Goal: Task Accomplishment & Management: Manage account settings

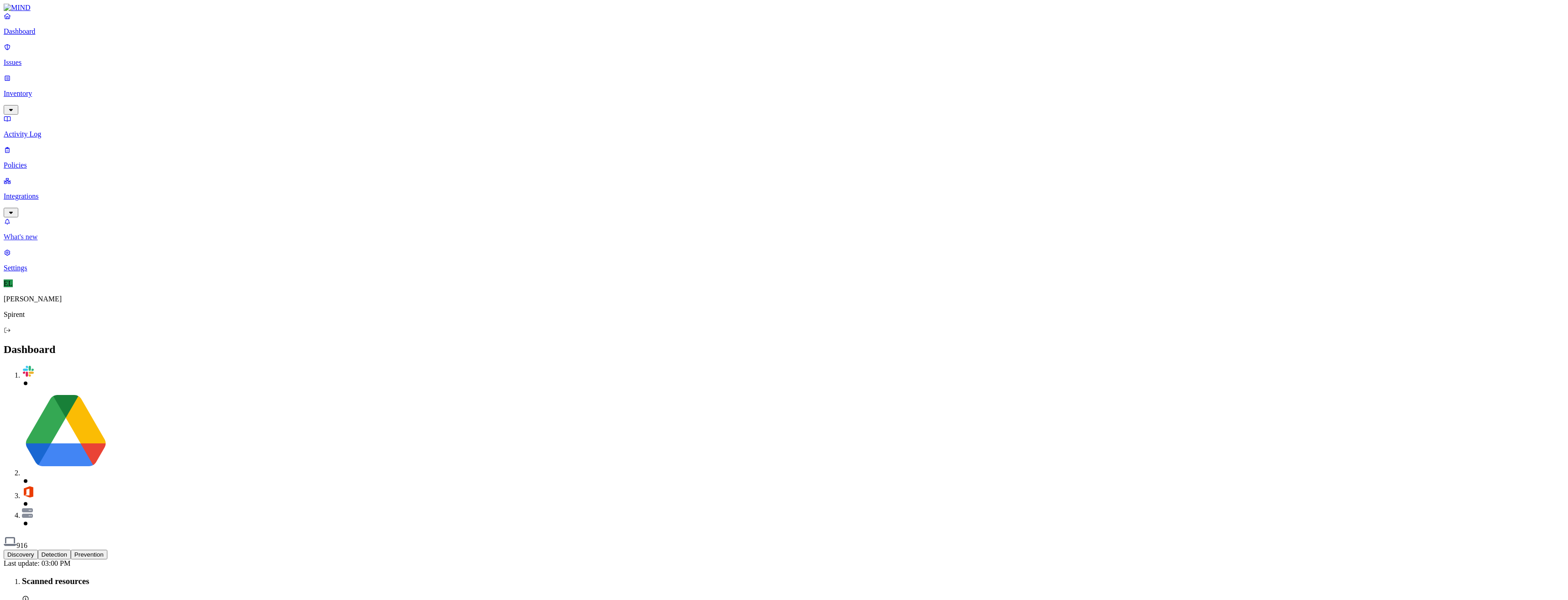
click at [47, 241] on p "What's new" at bounding box center [784, 237] width 1561 height 9
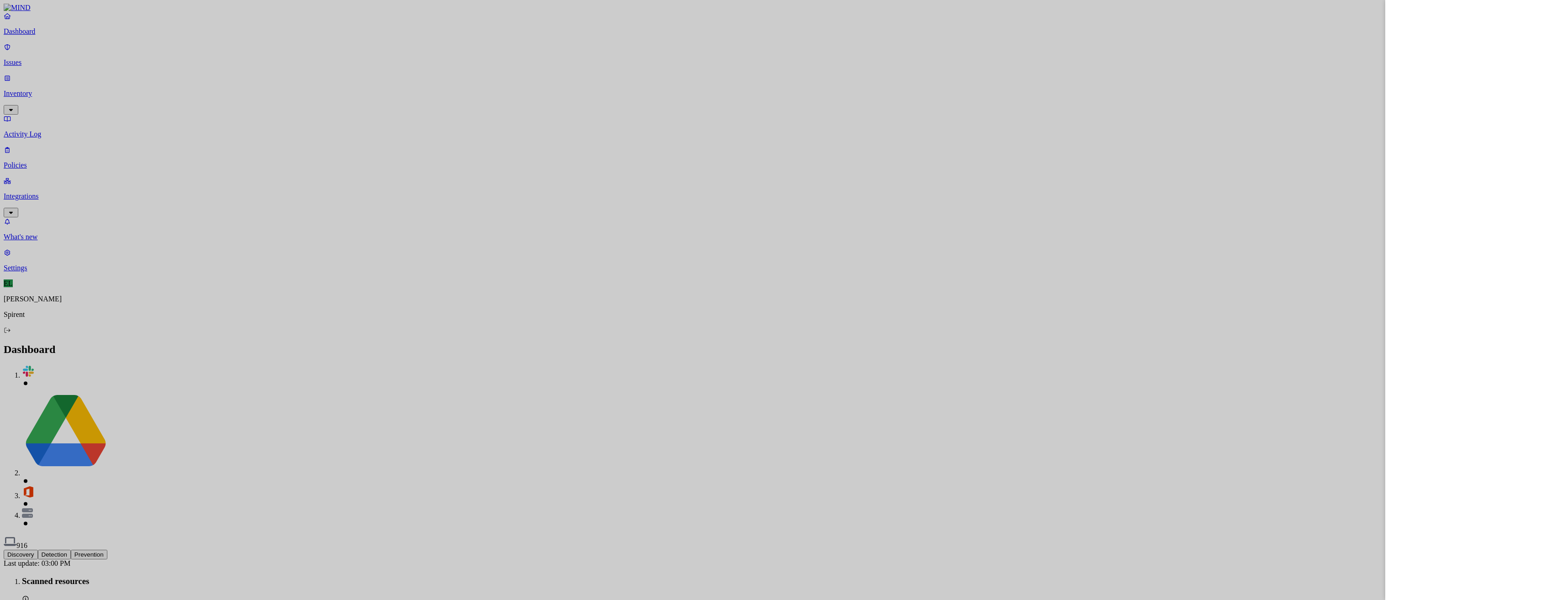
click at [24, 55] on div at bounding box center [784, 300] width 1568 height 600
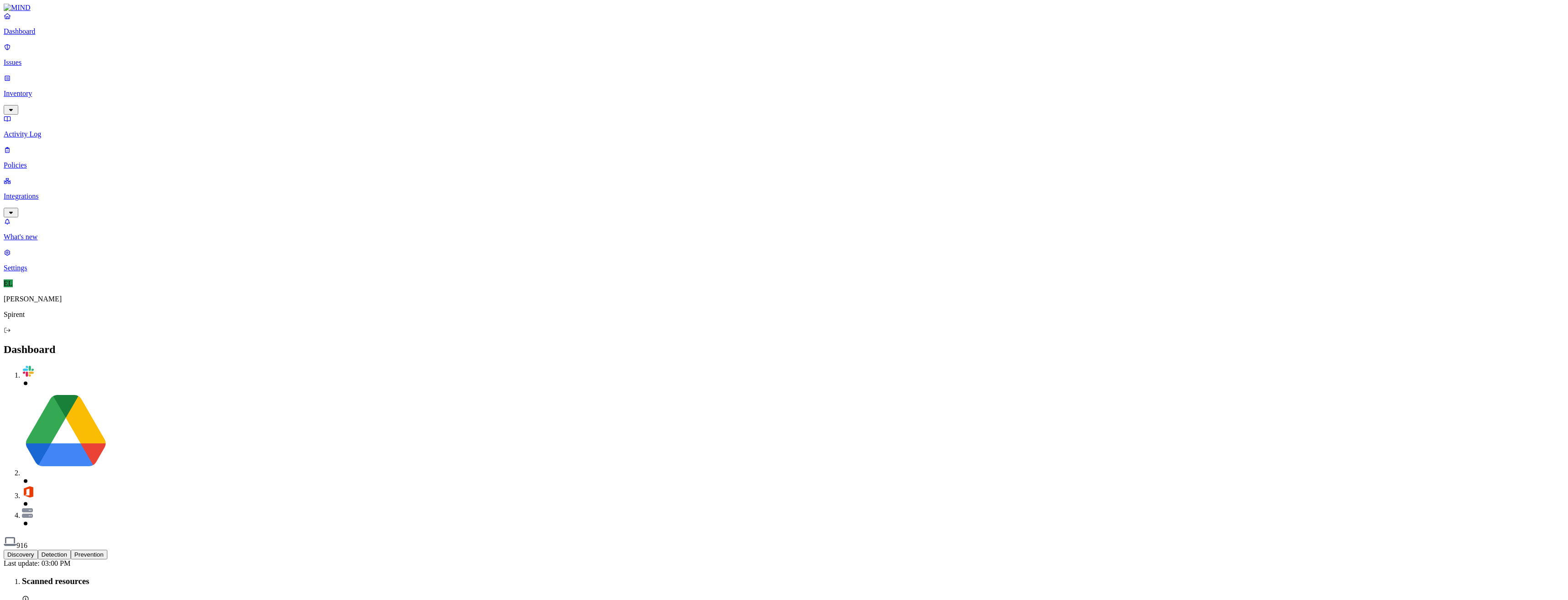
click at [47, 58] on p "Issues" at bounding box center [784, 63] width 1561 height 9
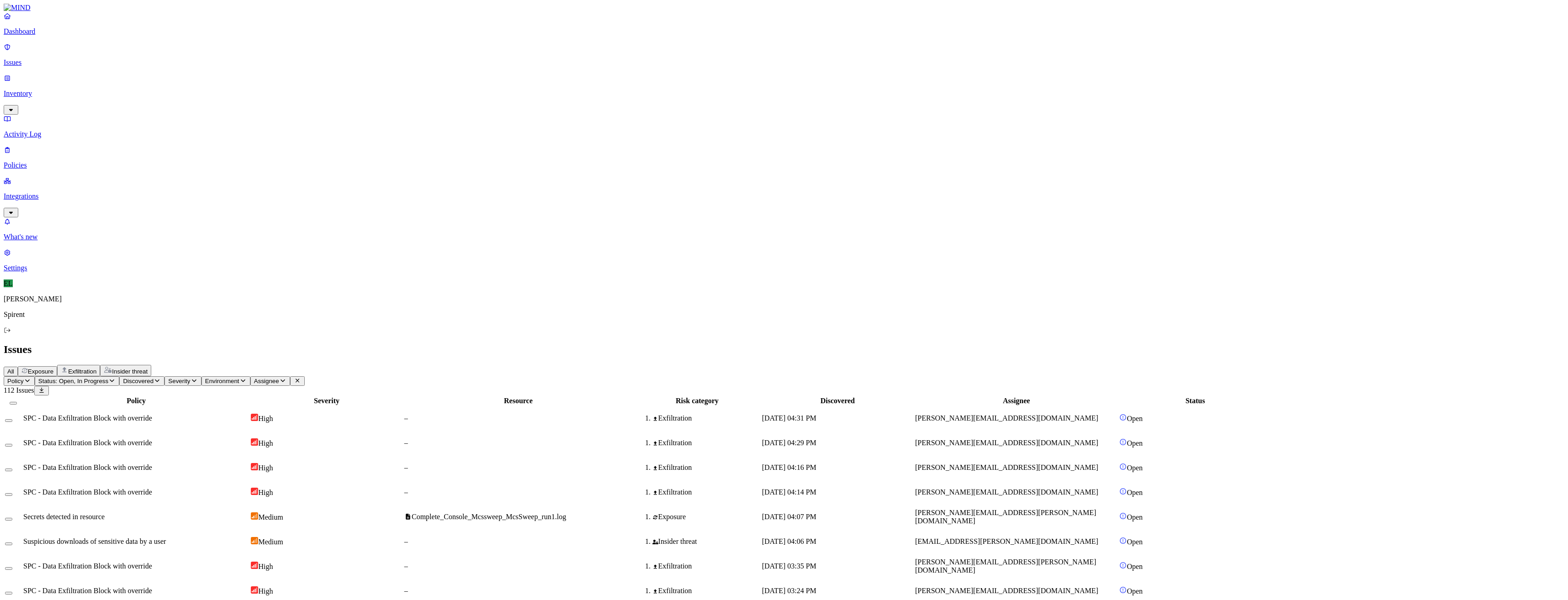
click at [287, 378] on icon "button" at bounding box center [283, 381] width 7 height 6
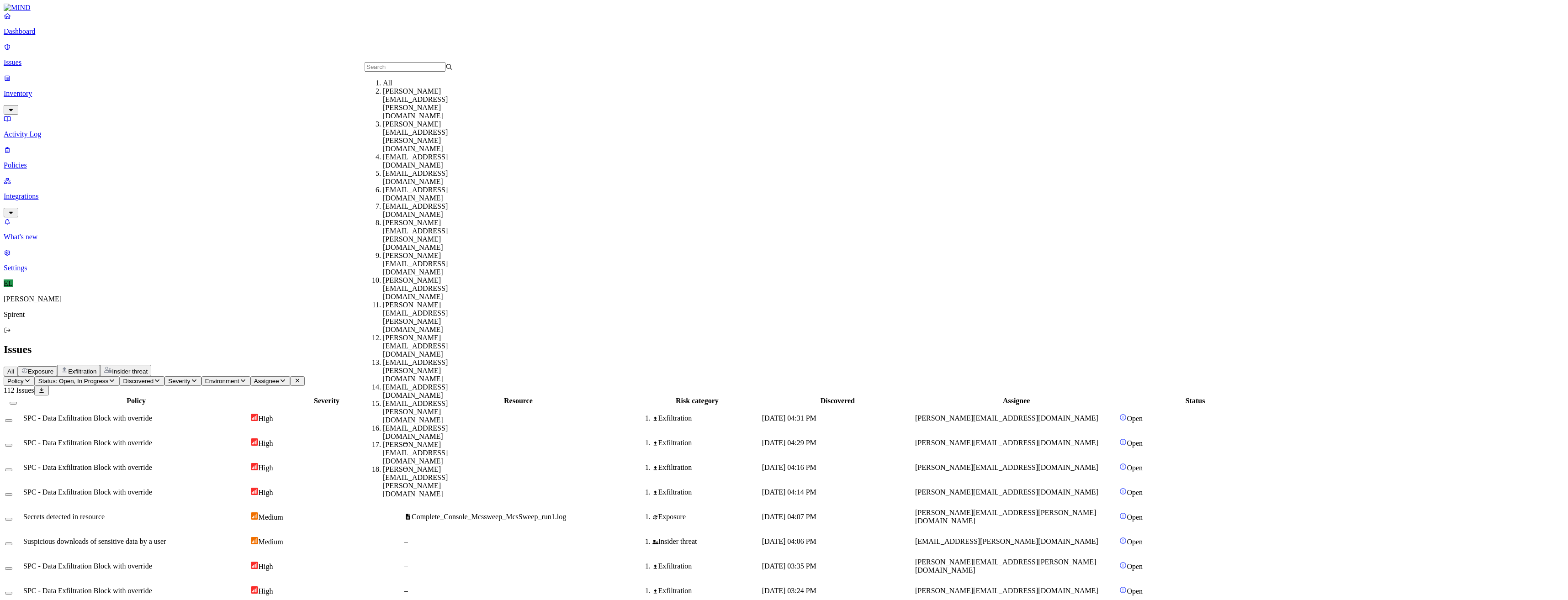
click at [116, 378] on icon "button" at bounding box center [112, 381] width 7 height 6
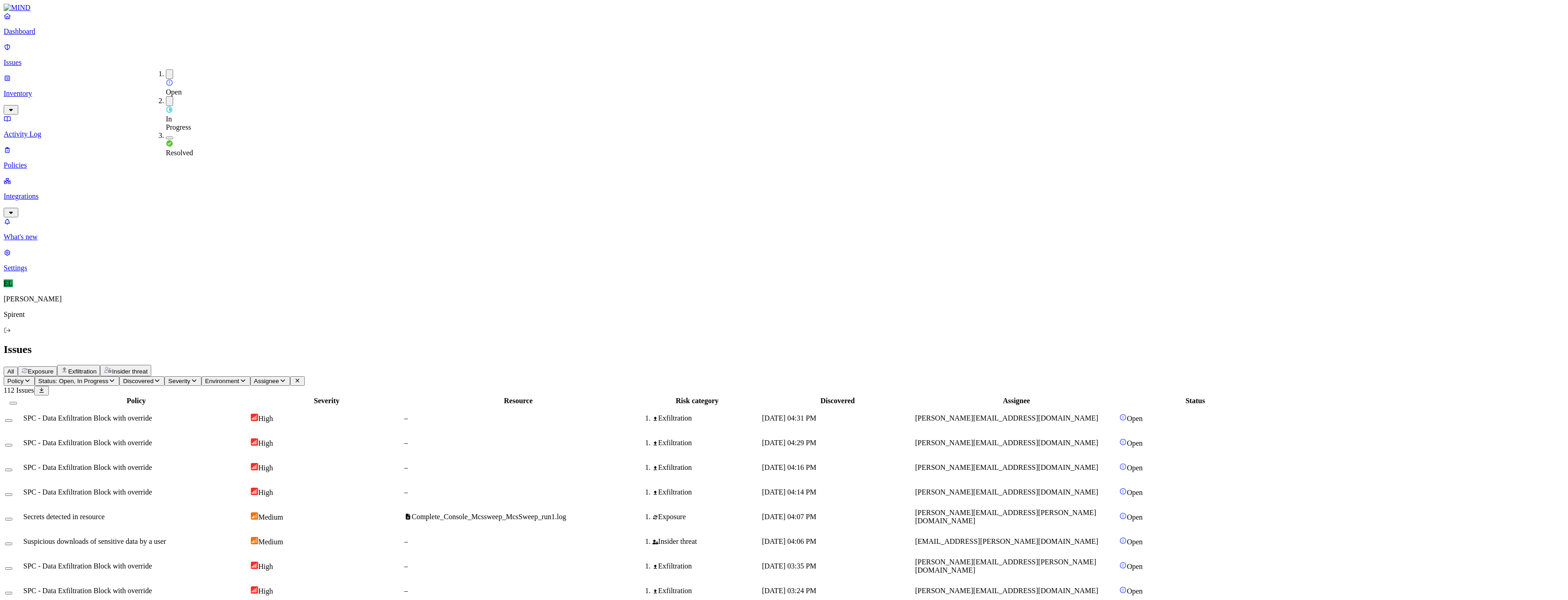
click at [166, 136] on button "button" at bounding box center [169, 138] width 7 height 3
click at [166, 96] on button "button" at bounding box center [169, 101] width 7 height 10
click at [166, 70] on button "button" at bounding box center [169, 74] width 7 height 10
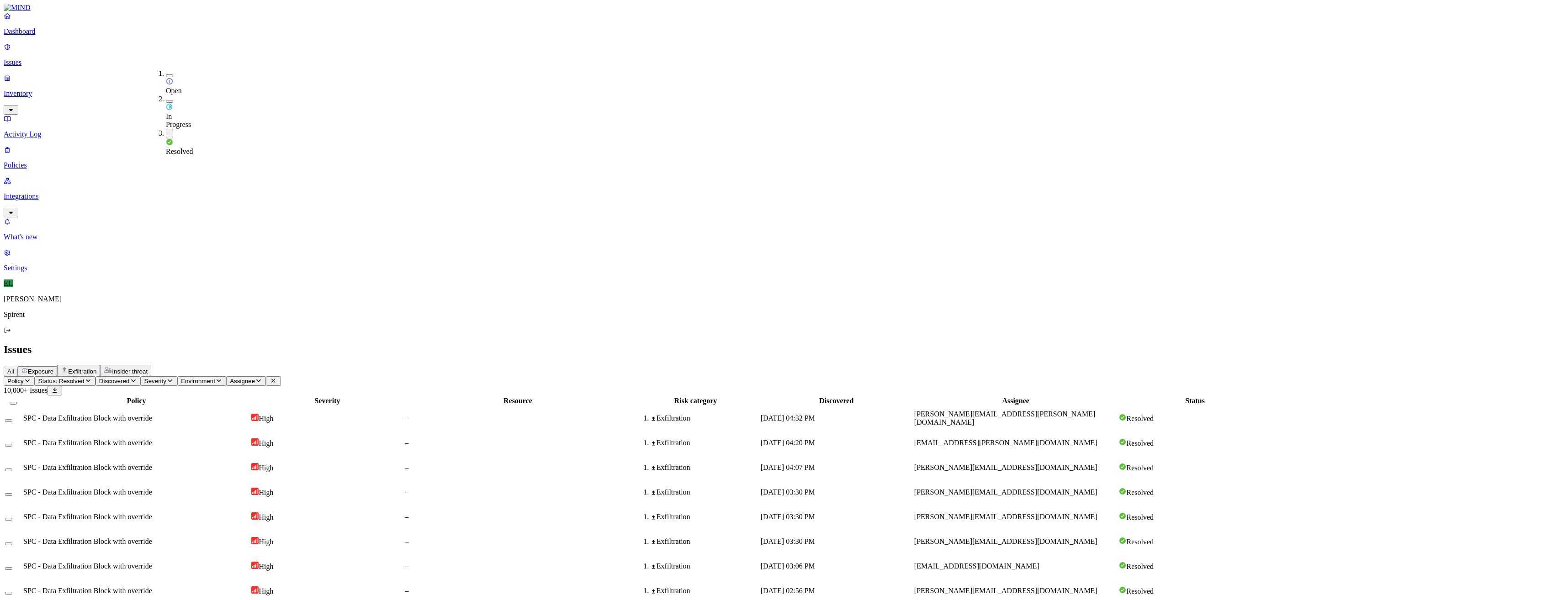
click at [255, 378] on span "Assignee" at bounding box center [242, 381] width 25 height 7
type input "[PERSON_NAME]"
click at [415, 109] on div "[PERSON_NAME][EMAIL_ADDRESS][PERSON_NAME][DOMAIN_NAME]" at bounding box center [406, 103] width 88 height 33
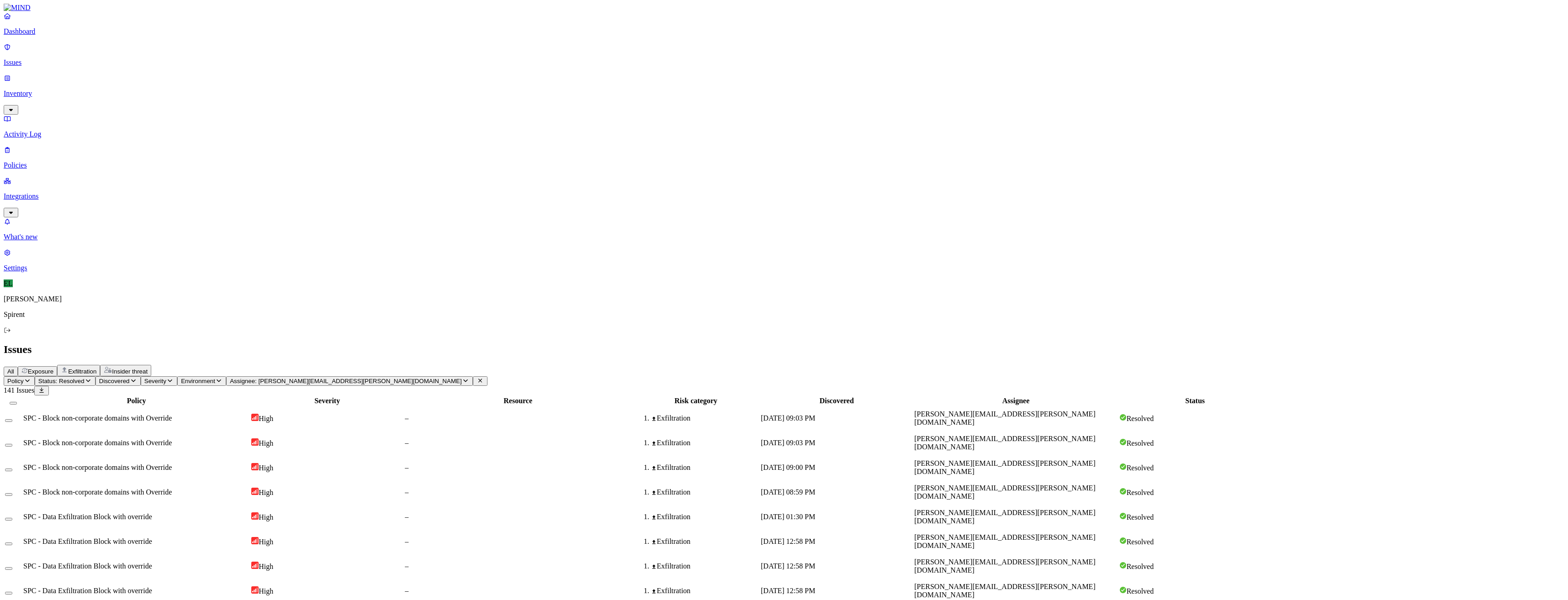
click at [462, 378] on icon "button" at bounding box center [466, 381] width 7 height 6
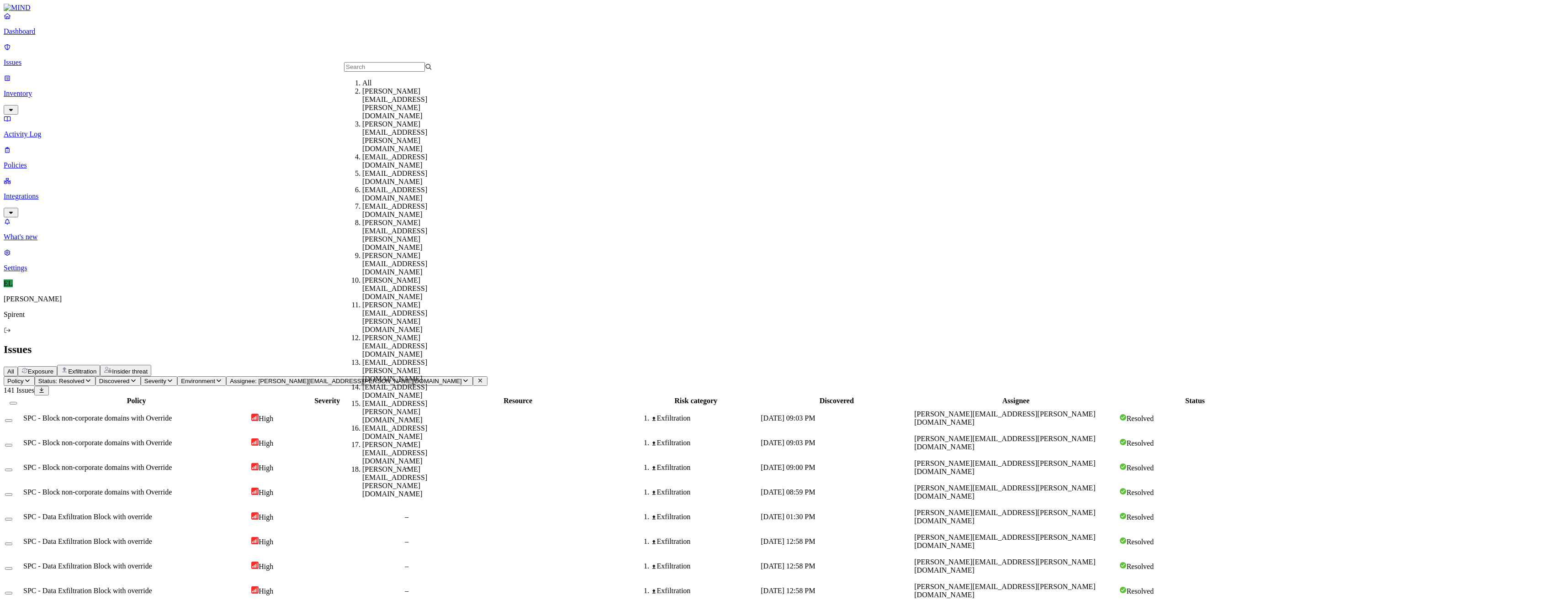
click at [912, 587] on div "[DATE] 12:58 PM" at bounding box center [836, 591] width 152 height 9
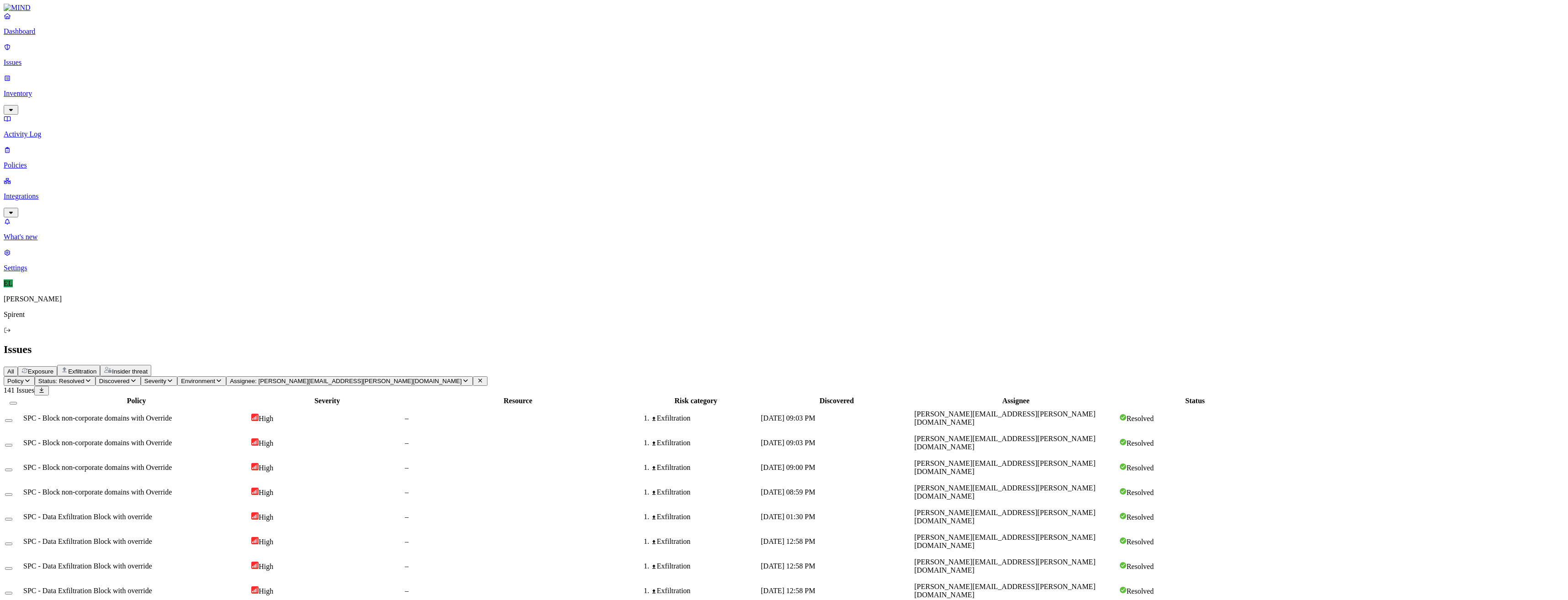
click at [912, 562] on div "[DATE] 12:58 PM" at bounding box center [836, 567] width 152 height 9
click at [913, 530] on td "[DATE] 12:58 PM" at bounding box center [836, 542] width 153 height 24
click at [759, 414] on div "Exfiltration" at bounding box center [705, 419] width 108 height 9
click at [759, 439] on div "Exfiltration" at bounding box center [705, 443] width 108 height 9
click at [759, 414] on div "Exfiltration" at bounding box center [696, 419] width 126 height 9
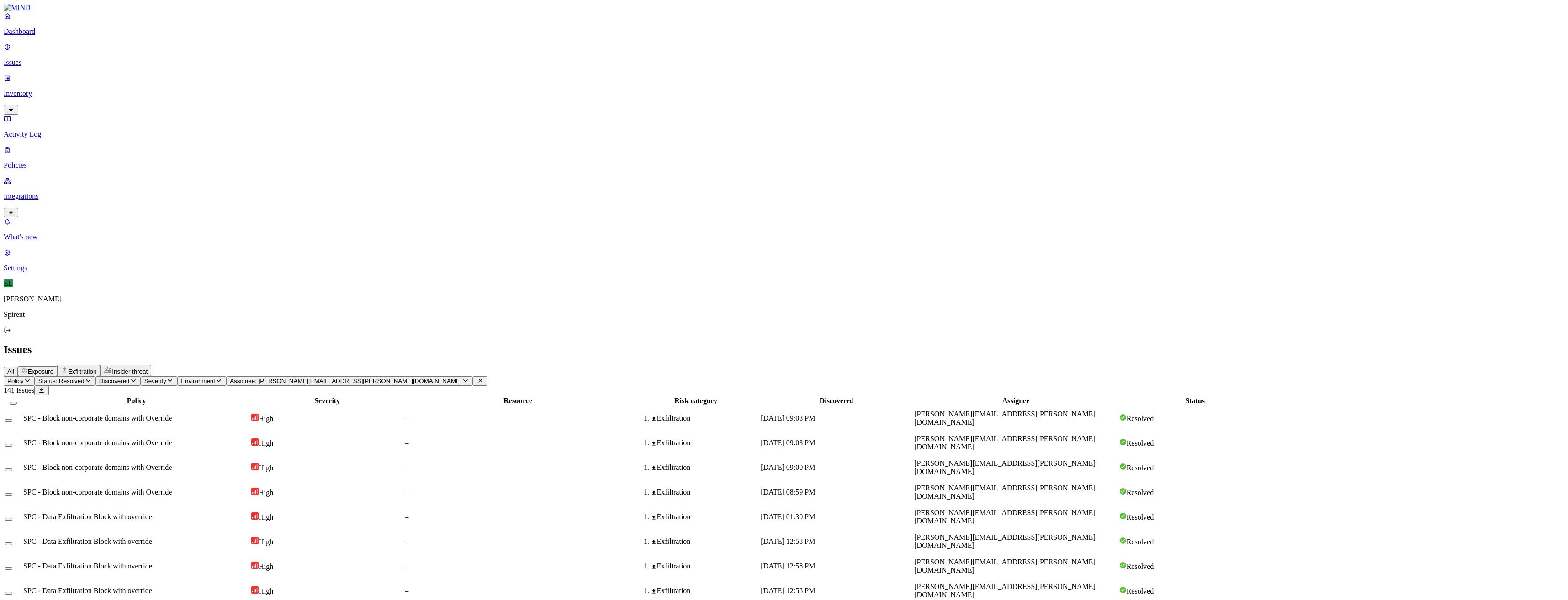
click at [913, 406] on td "[DATE] 09:03 PM" at bounding box center [836, 418] width 153 height 24
click at [1043, 343] on h2 "Issues" at bounding box center [784, 349] width 1561 height 12
click at [92, 378] on icon "button" at bounding box center [88, 381] width 7 height 6
click at [166, 74] on button "button" at bounding box center [169, 75] width 7 height 3
click at [166, 102] on button "button" at bounding box center [169, 103] width 7 height 3
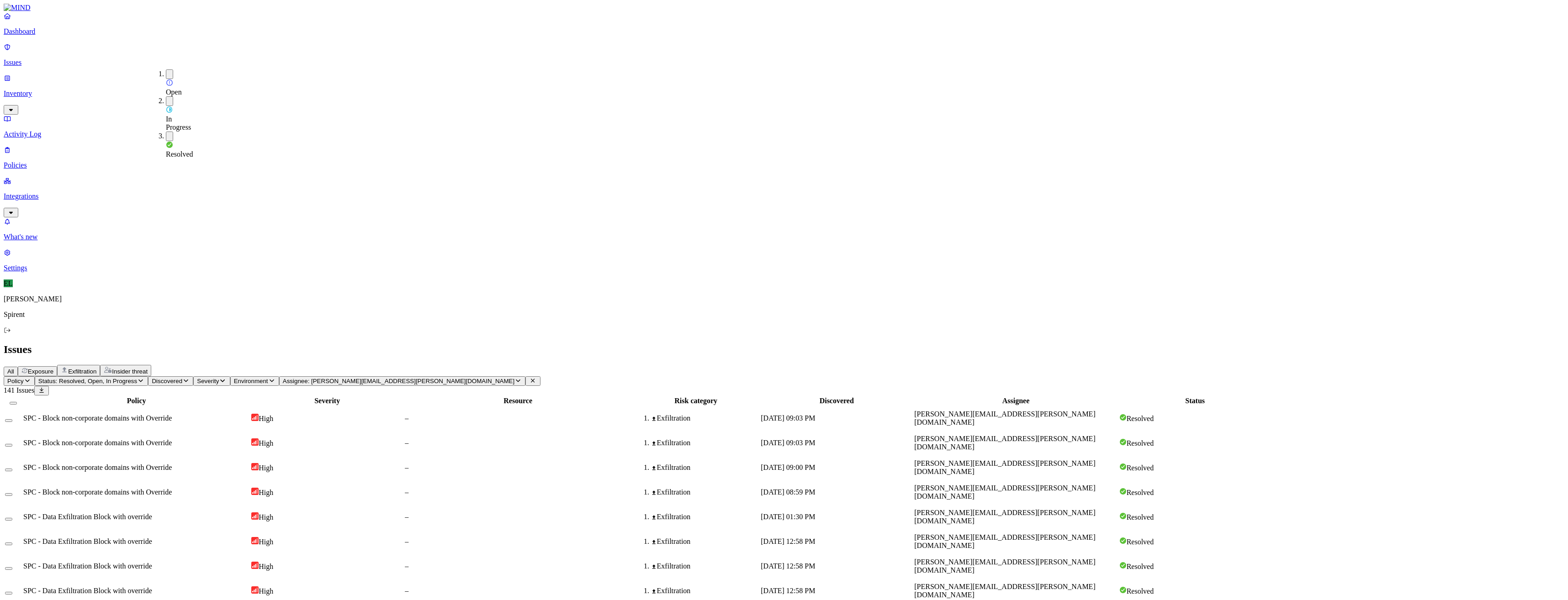
click at [549, 365] on div "All Exposure Exfiltration Insider threat" at bounding box center [784, 371] width 1561 height 12
click at [144, 378] on icon "button" at bounding box center [141, 381] width 7 height 6
click at [634, 365] on div "All Exposure Exfiltration Insider threat" at bounding box center [784, 371] width 1561 height 12
click at [149, 376] on button "Status: Resolved, Open, In Progress" at bounding box center [91, 381] width 114 height 10
click at [649, 376] on header "Policy Status: Resolved, Open, In Progress Discovered Severity Environment Assi…" at bounding box center [784, 386] width 1561 height 19
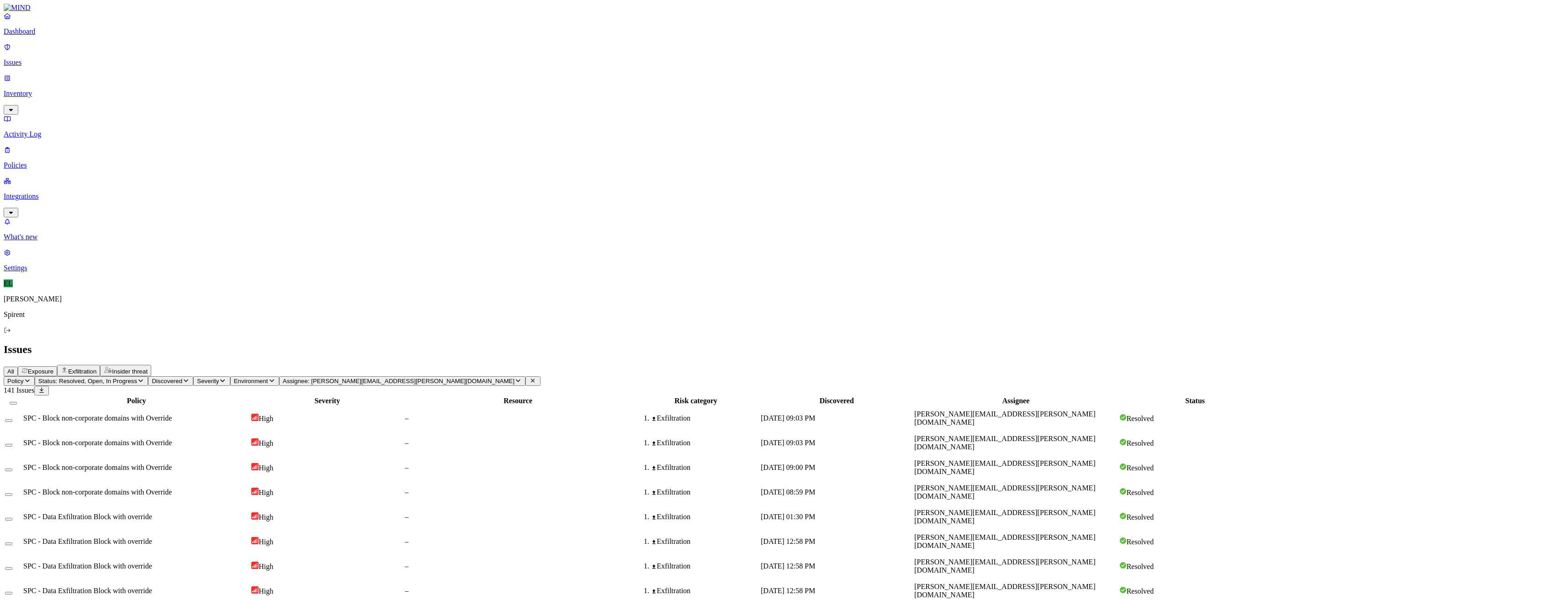
click at [149, 376] on button "Status: Resolved, Open, In Progress" at bounding box center [91, 381] width 114 height 10
click at [495, 376] on button "Assignee: [PERSON_NAME][EMAIL_ADDRESS][PERSON_NAME][DOMAIN_NAME]" at bounding box center [402, 381] width 247 height 10
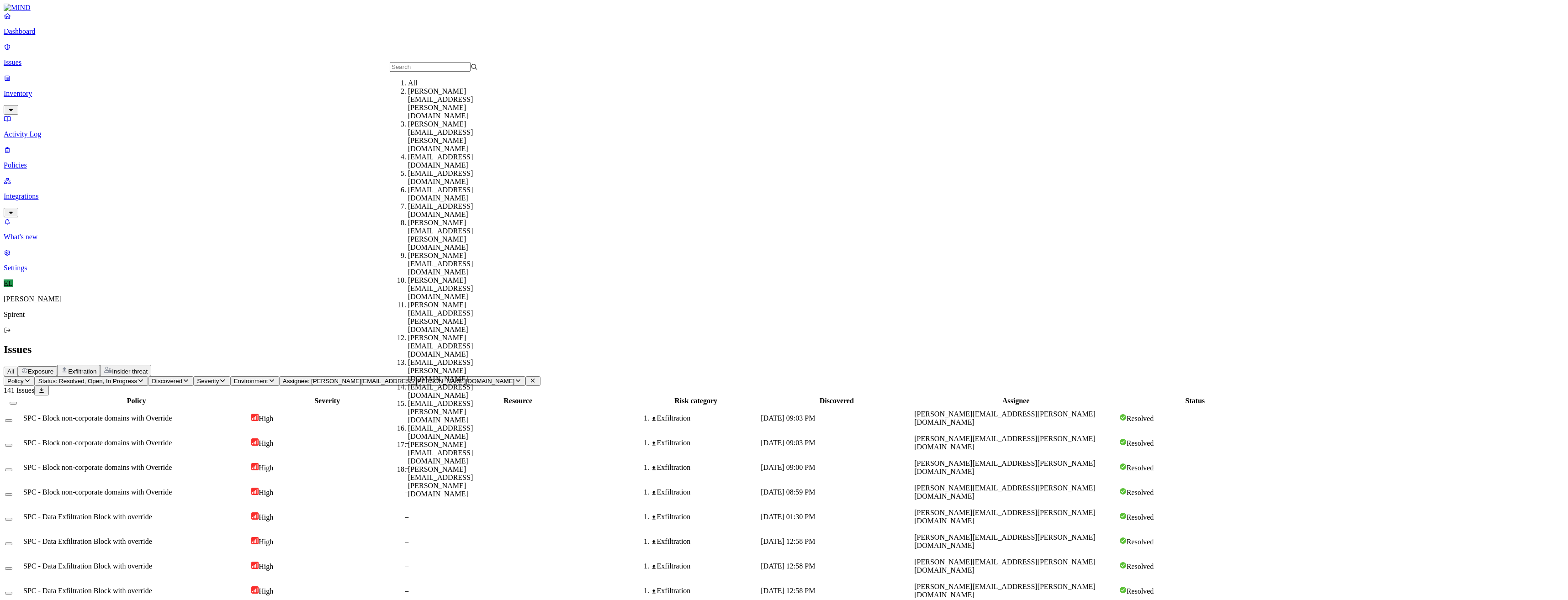
click at [410, 87] on div "All" at bounding box center [452, 83] width 88 height 9
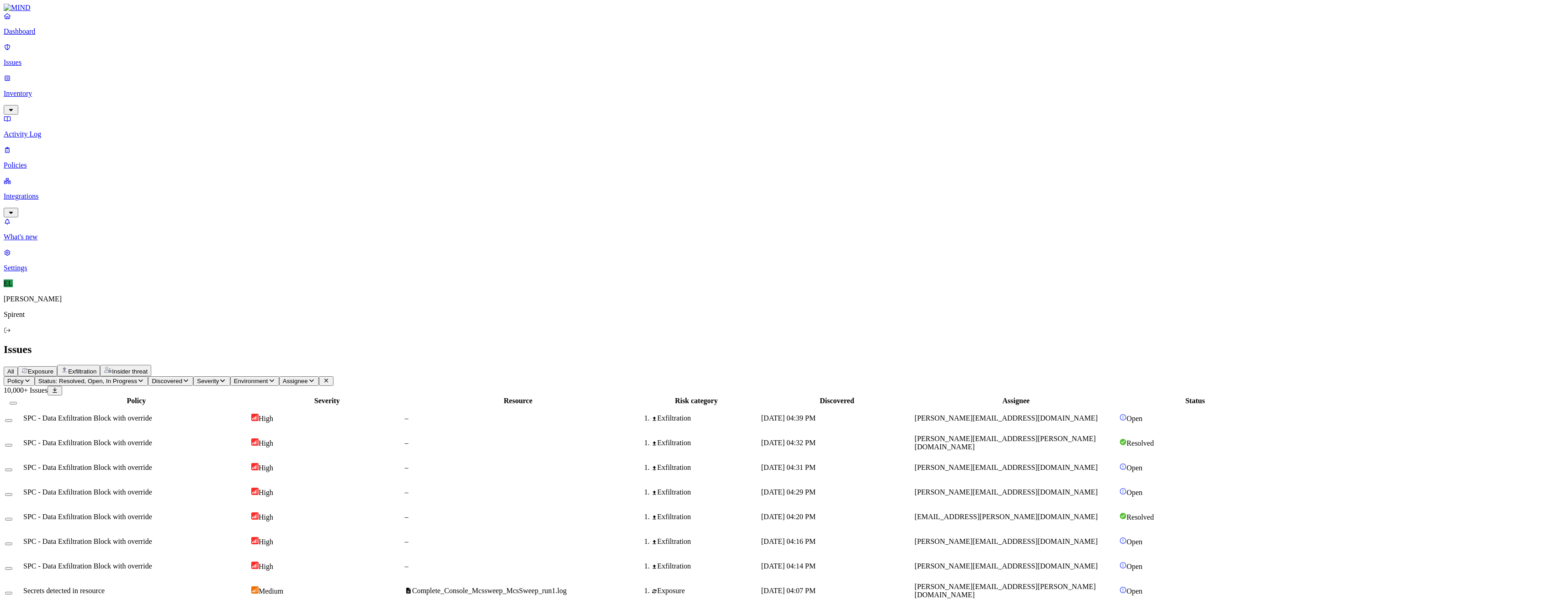
scroll to position [60, 0]
click at [144, 378] on icon "button" at bounding box center [141, 381] width 7 height 6
click at [166, 96] on button "button" at bounding box center [169, 101] width 7 height 10
click at [166, 130] on button "button" at bounding box center [169, 135] width 7 height 10
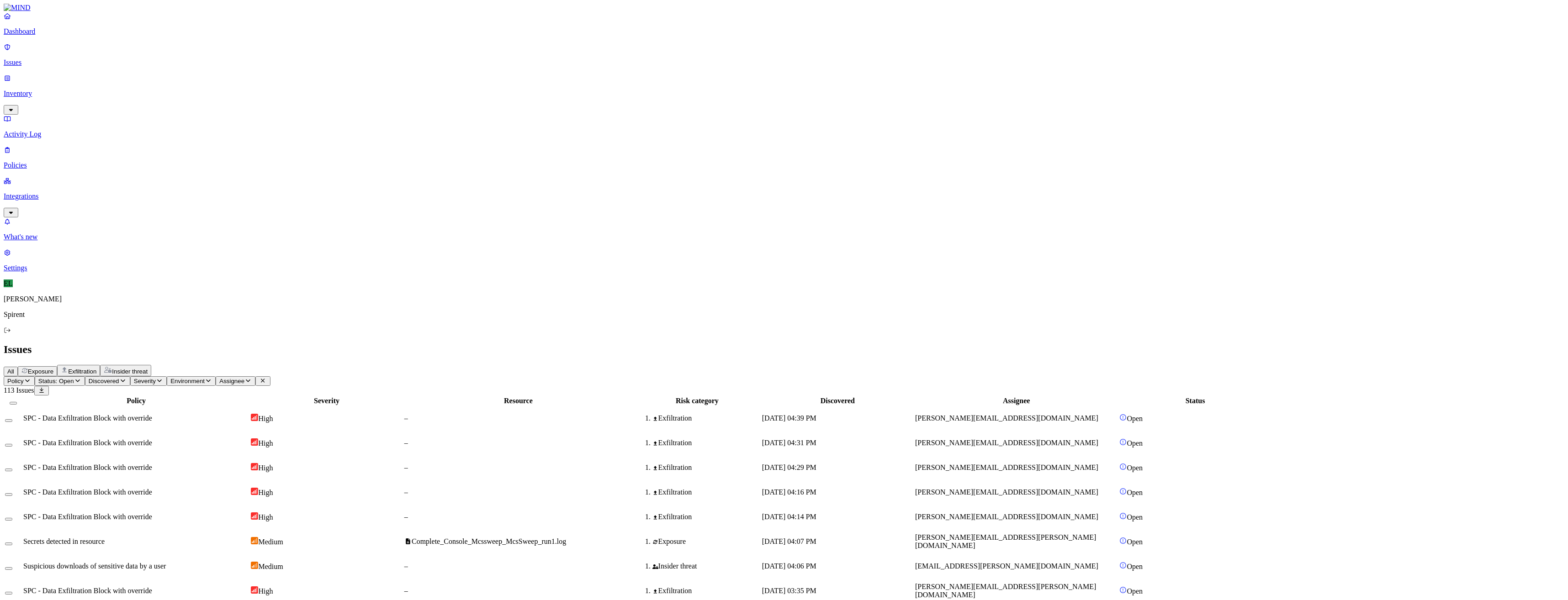
click at [82, 378] on icon "button" at bounding box center [78, 381] width 7 height 6
click at [252, 378] on icon "button" at bounding box center [248, 381] width 7 height 6
type input "[PERSON_NAME]"
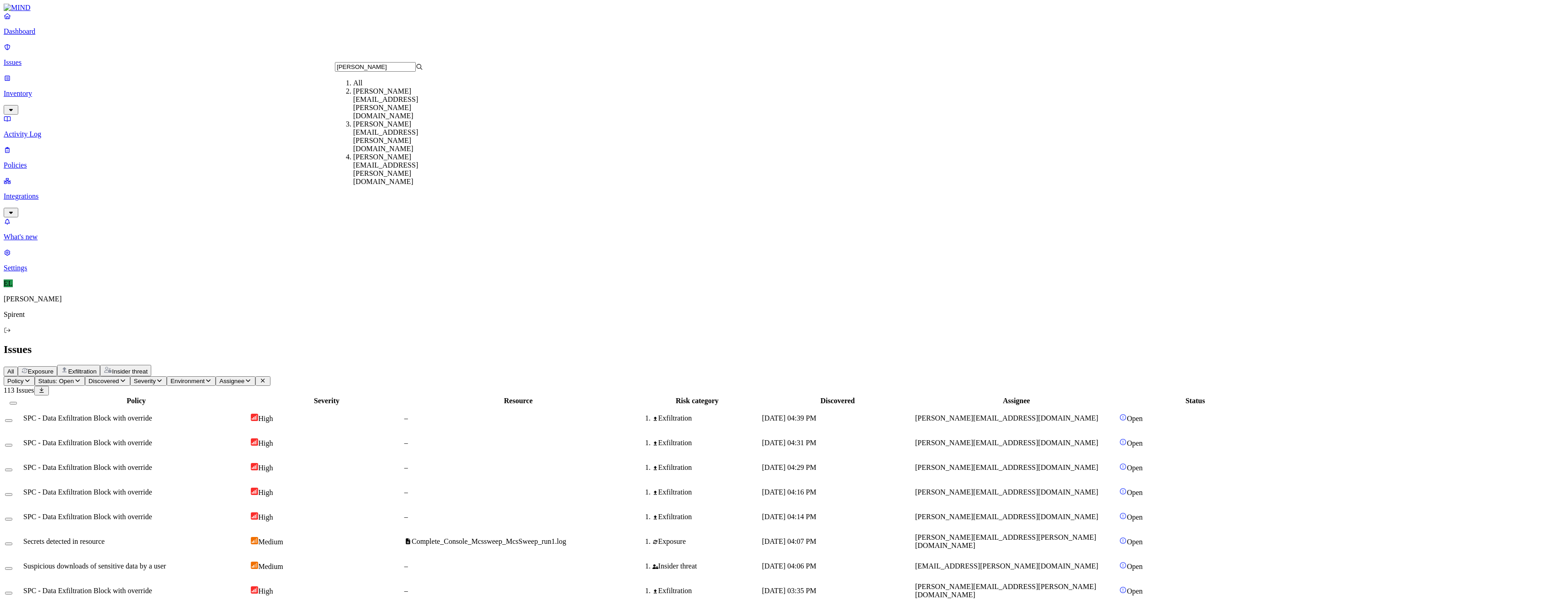
click at [397, 120] on div "[PERSON_NAME][EMAIL_ADDRESS][PERSON_NAME][DOMAIN_NAME]" at bounding box center [397, 136] width 88 height 33
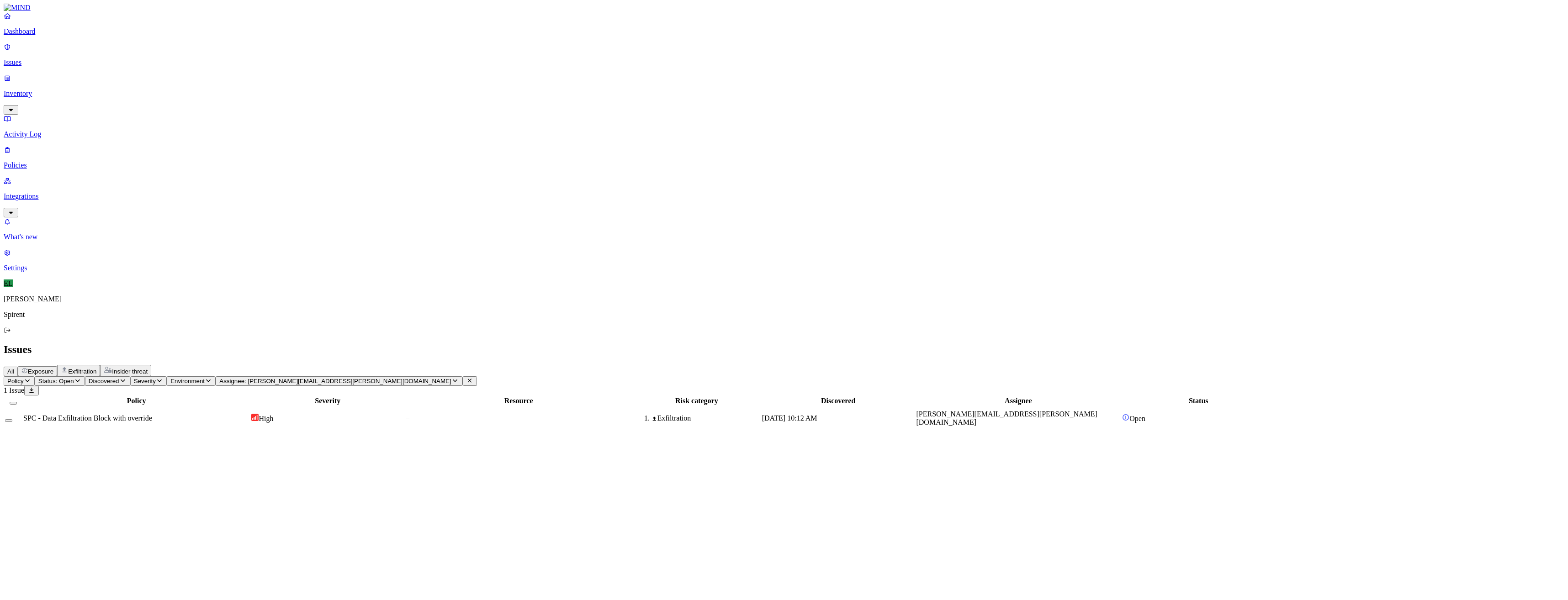
click at [152, 414] on span "SPC - Data Exfiltration Block with override" at bounding box center [88, 418] width 129 height 8
click at [452, 378] on icon "button" at bounding box center [455, 381] width 7 height 6
type input "elizab"
click at [403, 106] on div "[PERSON_NAME][EMAIL_ADDRESS][PERSON_NAME][DOMAIN_NAME]" at bounding box center [397, 103] width 88 height 33
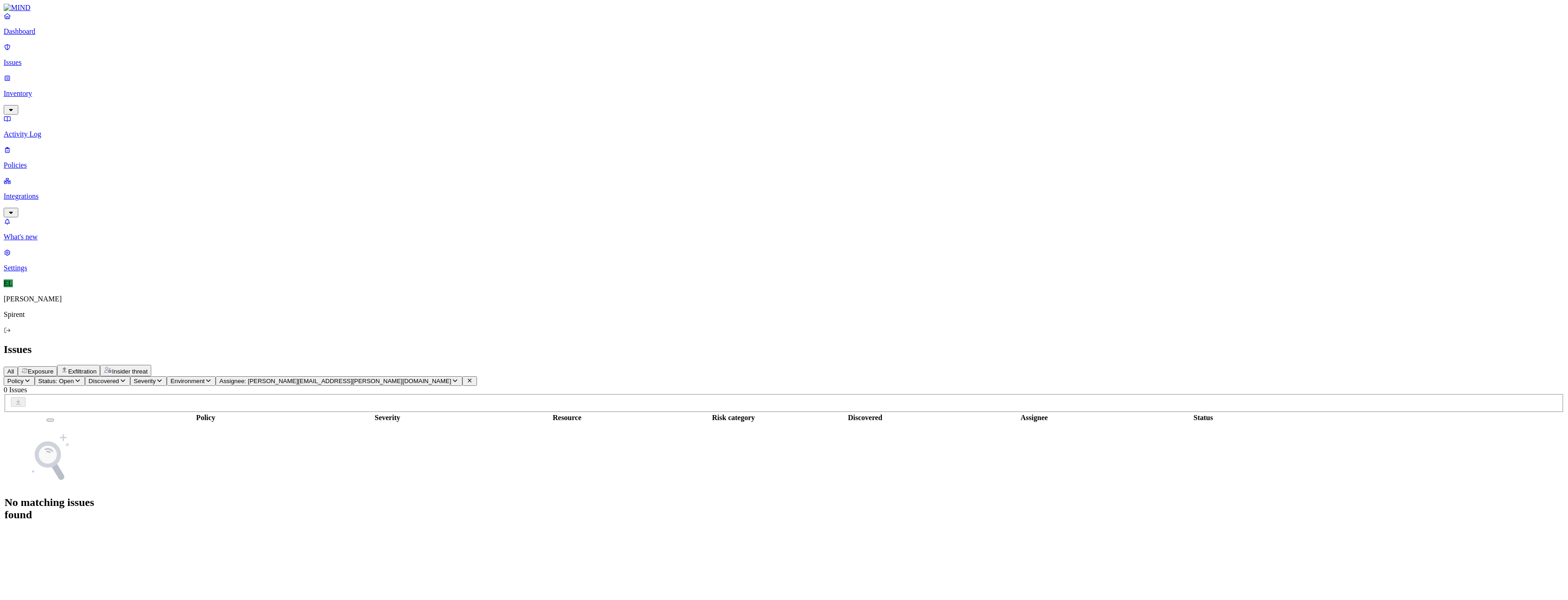
click at [82, 378] on icon "button" at bounding box center [78, 381] width 7 height 6
click at [166, 135] on button "button" at bounding box center [169, 136] width 7 height 3
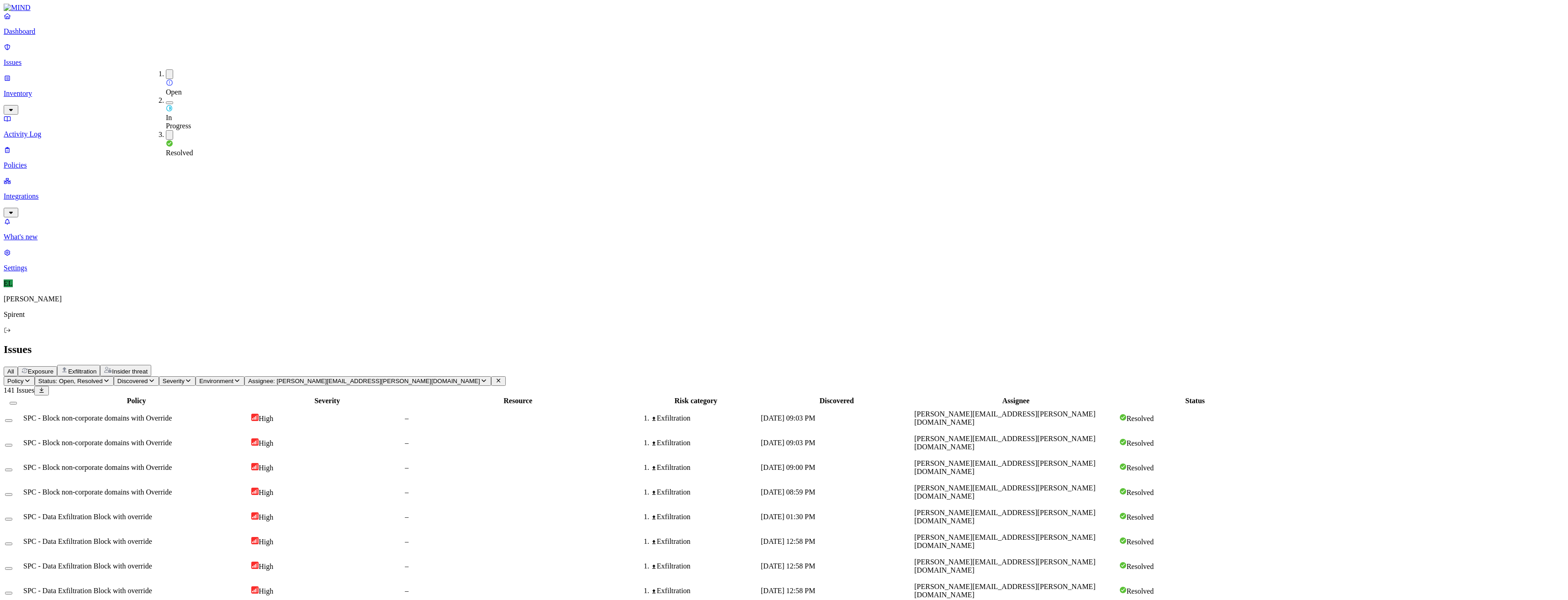
click at [166, 102] on button "button" at bounding box center [169, 103] width 7 height 3
click at [1068, 509] on span "[PERSON_NAME][EMAIL_ADDRESS][PERSON_NAME][DOMAIN_NAME]" at bounding box center [1004, 517] width 181 height 16
click at [913, 530] on td "[DATE] 12:58 PM" at bounding box center [836, 542] width 153 height 24
click at [815, 562] on span "[DATE] 12:58 PM" at bounding box center [788, 566] width 54 height 8
click at [912, 537] on div "[DATE] 12:58 PM" at bounding box center [836, 542] width 152 height 9
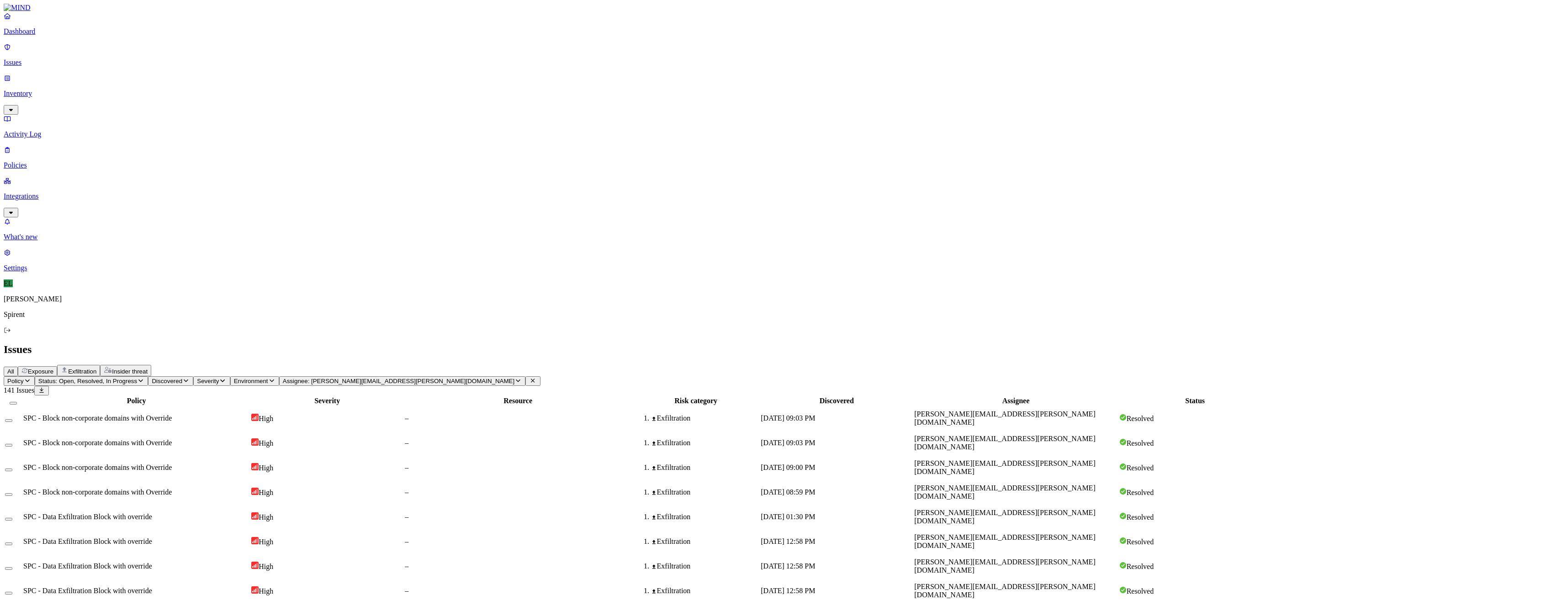
click at [913, 554] on td "[DATE] 12:58 PM" at bounding box center [836, 566] width 153 height 24
click at [815, 587] on span "[DATE] 12:58 PM" at bounding box center [788, 590] width 54 height 8
drag, startPoint x: 924, startPoint y: 206, endPoint x: 923, endPoint y: 214, distance: 8.1
drag, startPoint x: 923, startPoint y: 214, endPoint x: 908, endPoint y: 186, distance: 31.8
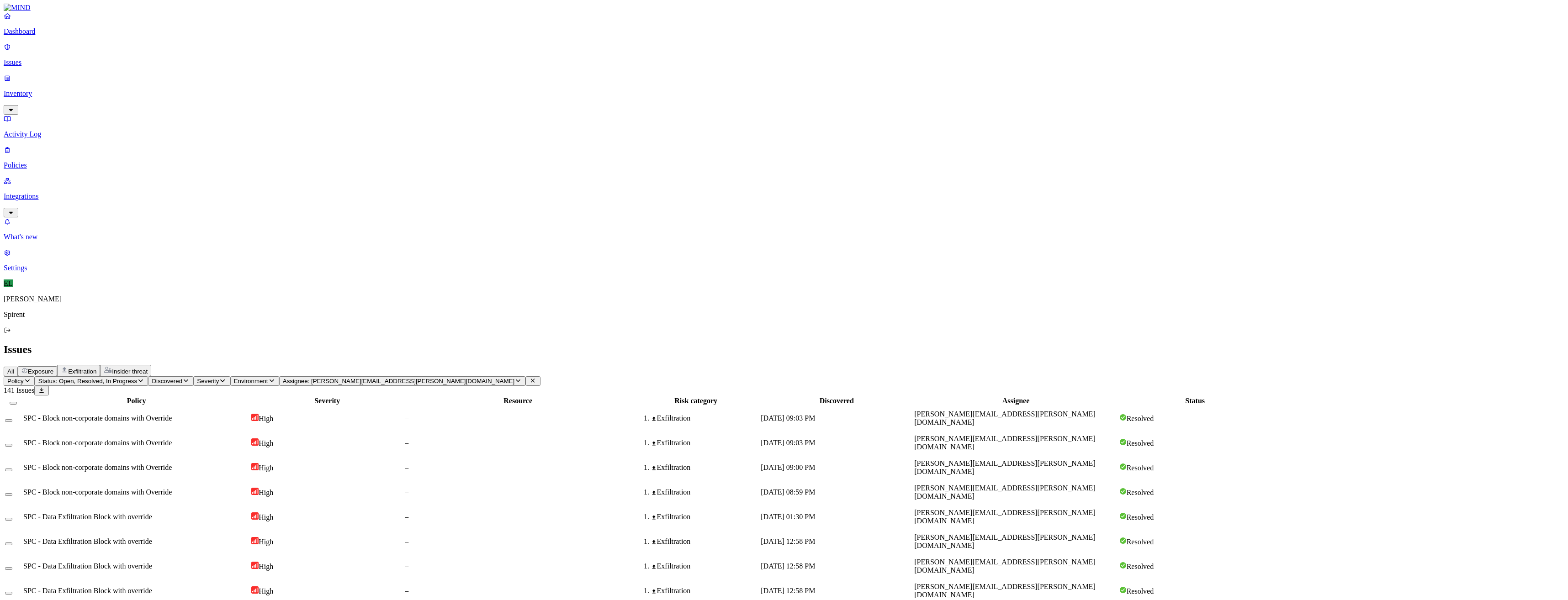
click at [815, 537] on span "[DATE] 12:58 PM" at bounding box center [788, 541] width 54 height 8
click at [815, 562] on span "[DATE] 12:58 PM" at bounding box center [788, 566] width 54 height 8
click at [913, 579] on td "[DATE] 12:58 PM" at bounding box center [836, 591] width 153 height 24
click at [912, 537] on div "[DATE] 12:58 PM" at bounding box center [836, 542] width 152 height 9
click at [815, 562] on span "[DATE] 12:58 PM" at bounding box center [788, 566] width 54 height 8
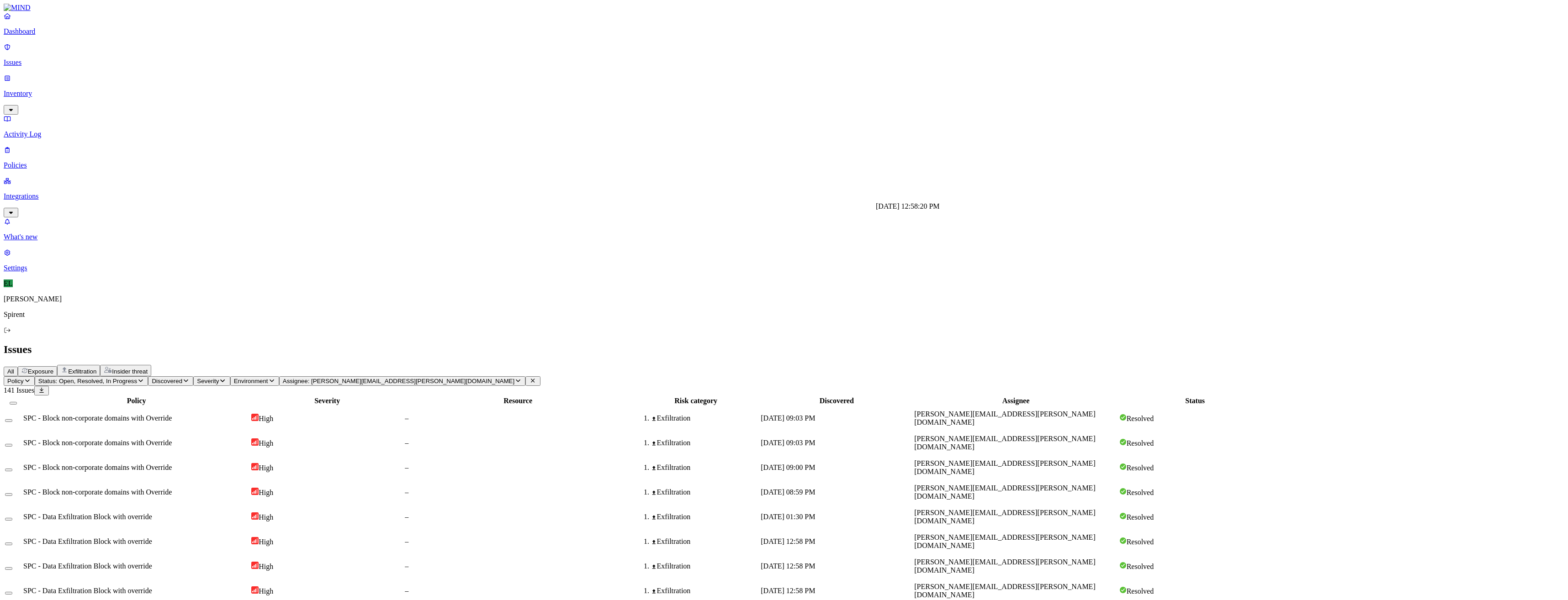
click at [815, 587] on span "[DATE] 12:58 PM" at bounding box center [788, 590] width 54 height 8
click at [912, 414] on div "[DATE] 09:03 PM" at bounding box center [836, 419] width 152 height 9
click at [913, 431] on td "[DATE] 09:03 PM" at bounding box center [836, 443] width 153 height 24
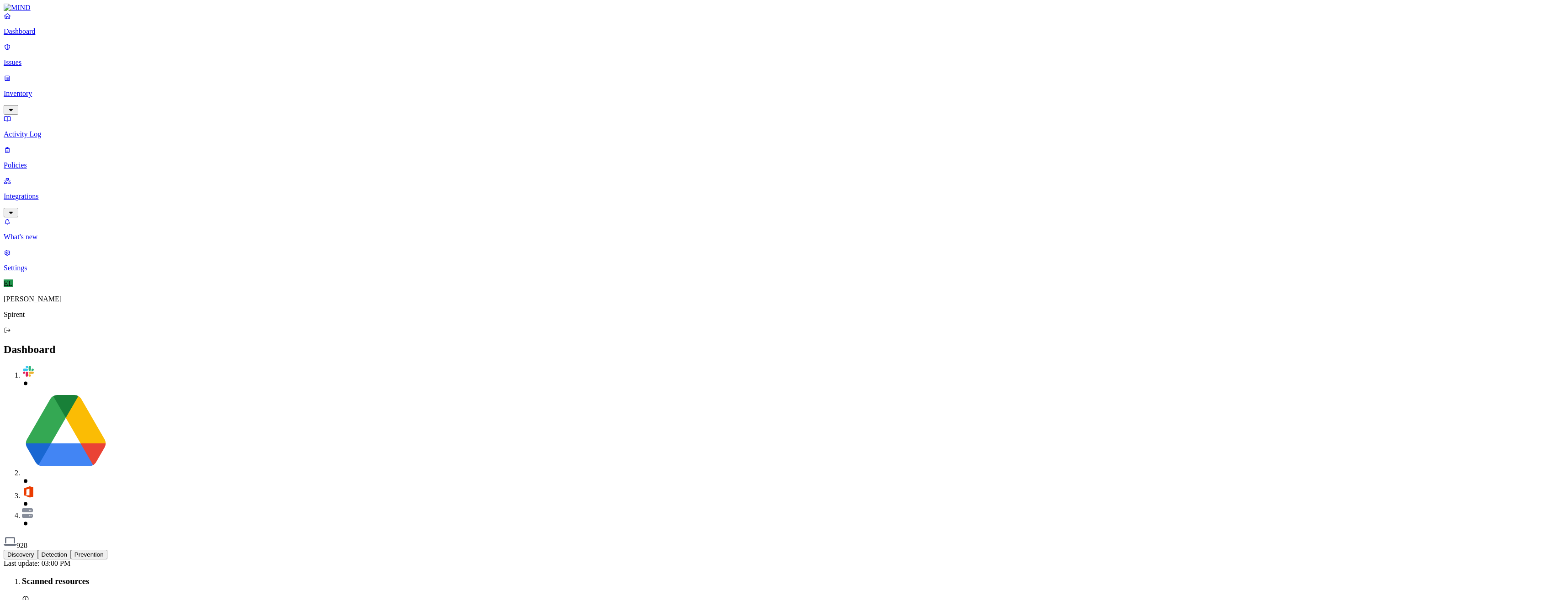
click at [749, 550] on div "Discovery Detection Prevention" at bounding box center [784, 555] width 1561 height 10
click at [49, 319] on p "Spirent" at bounding box center [784, 315] width 1561 height 9
click at [10, 332] on icon at bounding box center [8, 330] width 6 height 5
click at [93, 579] on div "Logout Logout" at bounding box center [89, 575] width 21 height 9
